Goal: Find specific page/section: Find specific page/section

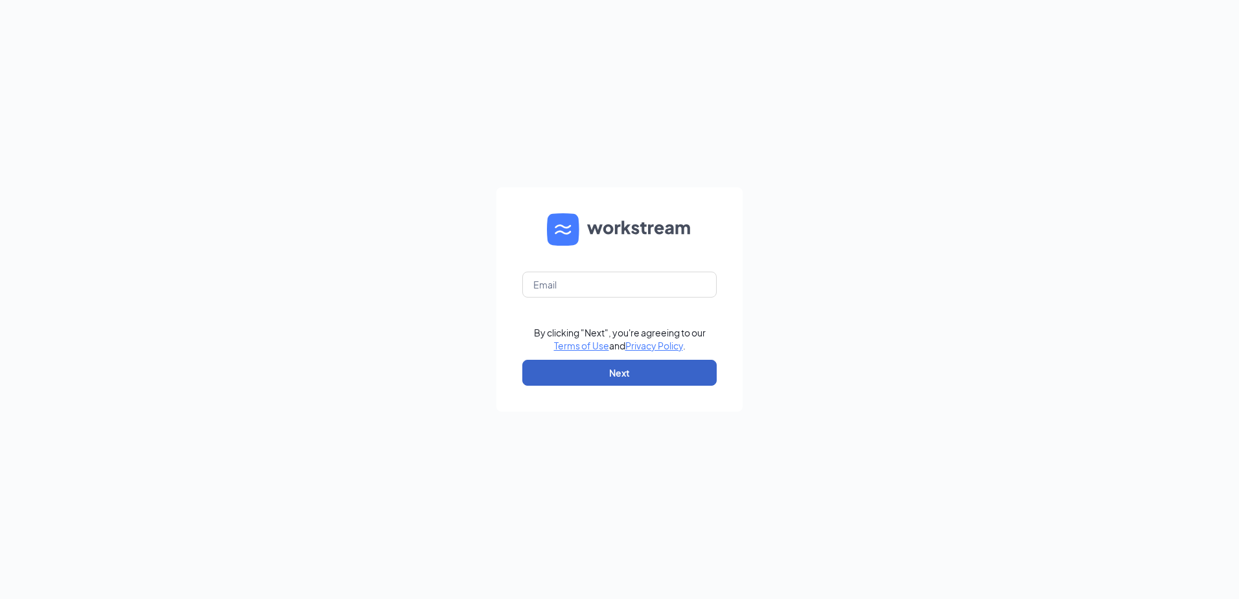
click at [608, 375] on button "Next" at bounding box center [619, 373] width 194 height 26
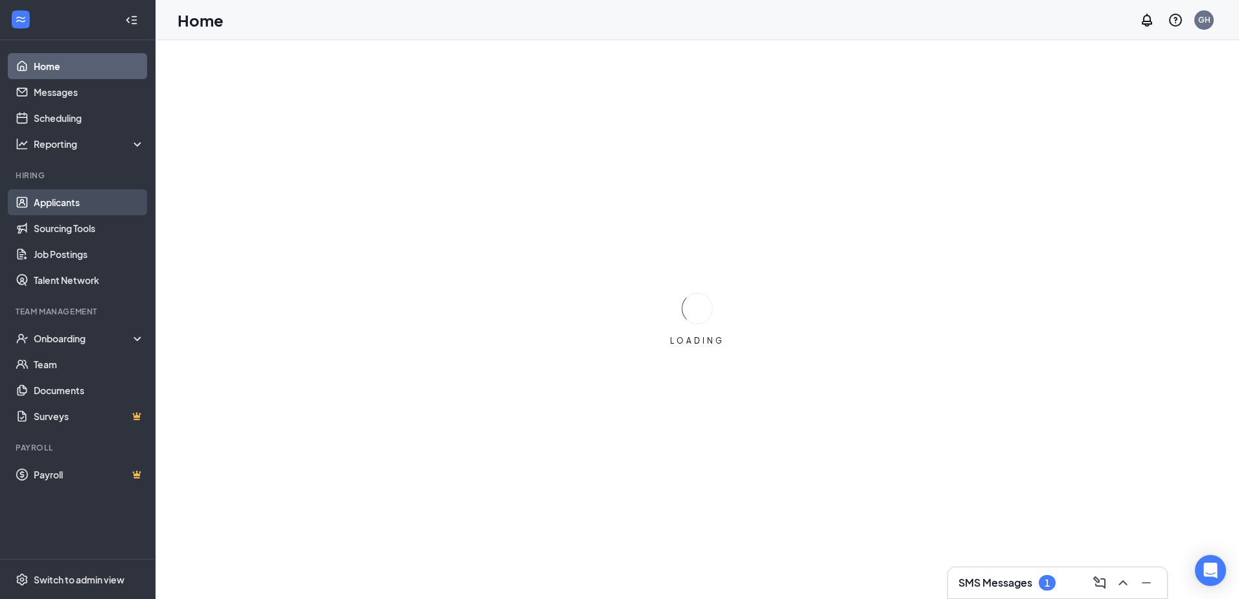
click at [68, 211] on link "Applicants" at bounding box center [89, 202] width 111 height 26
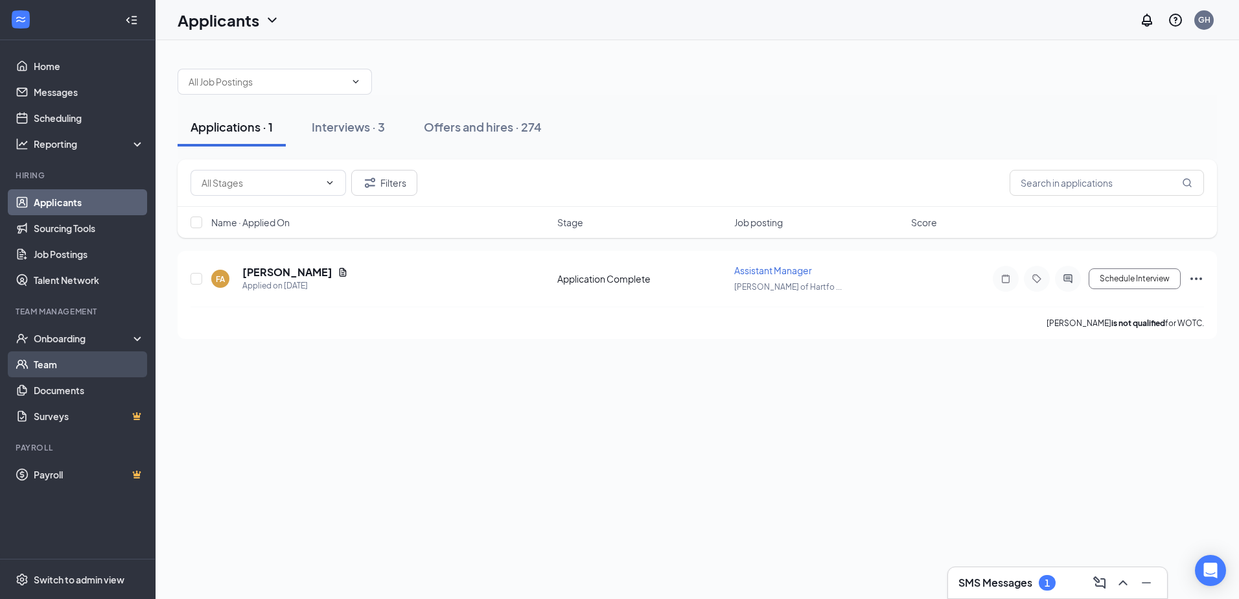
click at [73, 363] on link "Team" at bounding box center [89, 364] width 111 height 26
